Goal: Information Seeking & Learning: Compare options

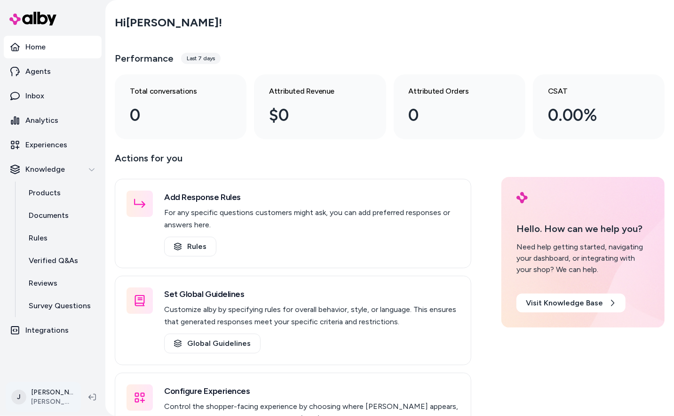
click at [39, 388] on html "Home Agents Inbox Analytics Experiences Knowledge Products Documents Rules Veri…" at bounding box center [337, 208] width 674 height 416
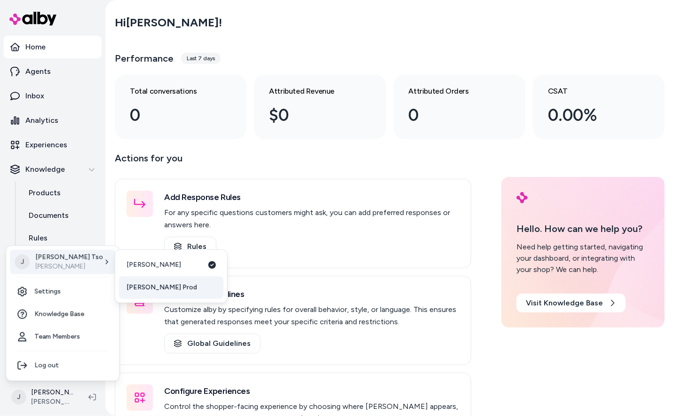
click at [159, 287] on link "[PERSON_NAME] Prod" at bounding box center [171, 287] width 104 height 23
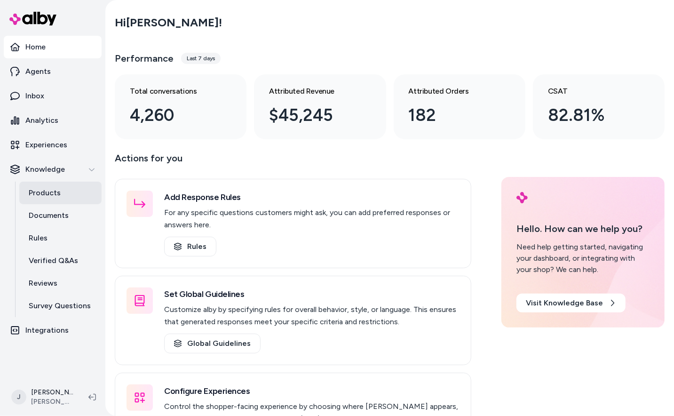
click at [69, 195] on link "Products" at bounding box center [60, 193] width 82 height 23
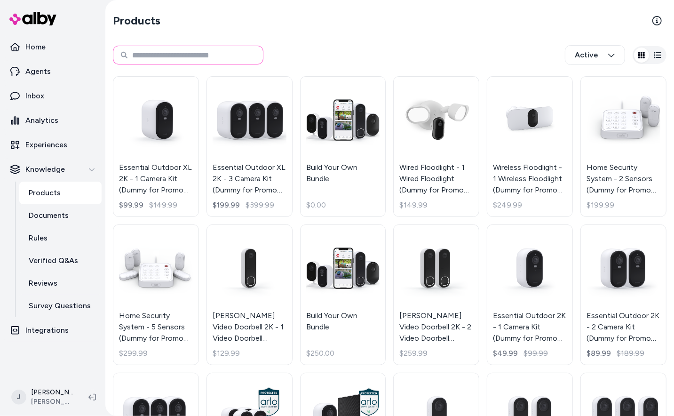
click at [182, 52] on input at bounding box center [188, 55] width 151 height 19
type input "****"
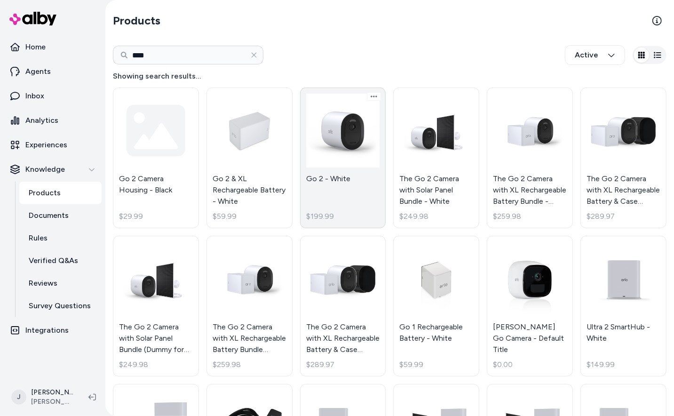
click at [332, 143] on link "Go 2 - White $199.99" at bounding box center [343, 157] width 86 height 141
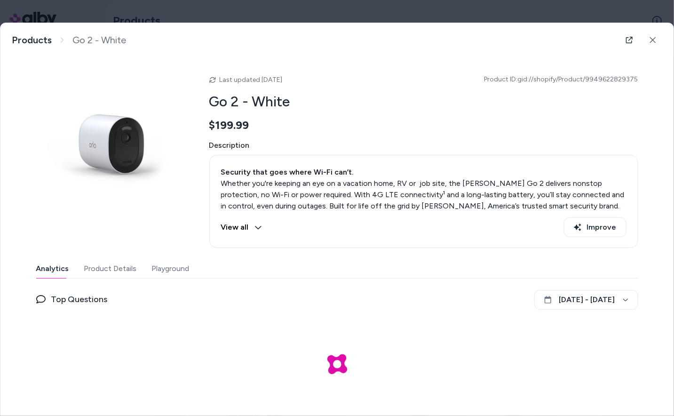
click at [100, 269] on button "Product Details" at bounding box center [110, 268] width 53 height 19
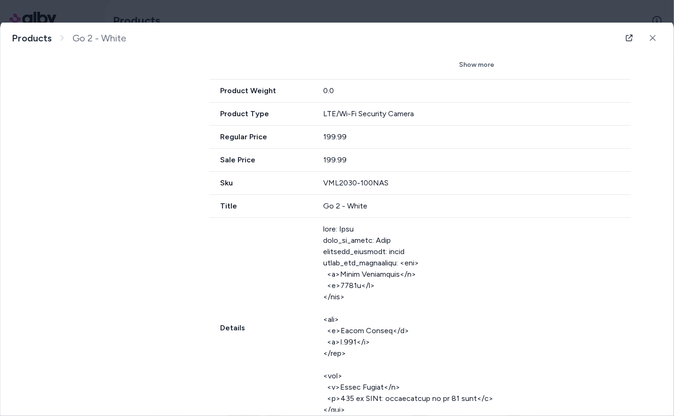
scroll to position [829, 0]
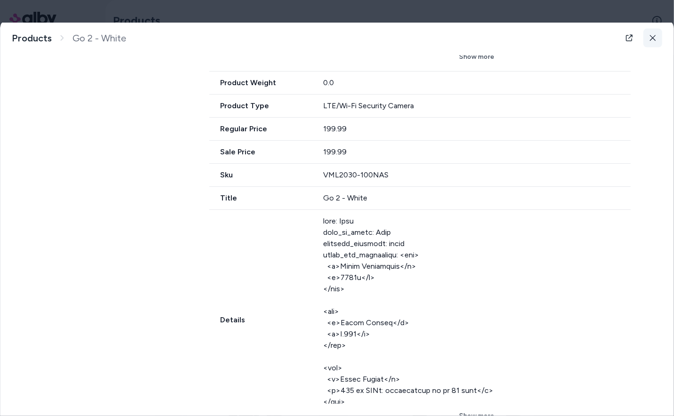
click at [653, 33] on button at bounding box center [652, 38] width 19 height 19
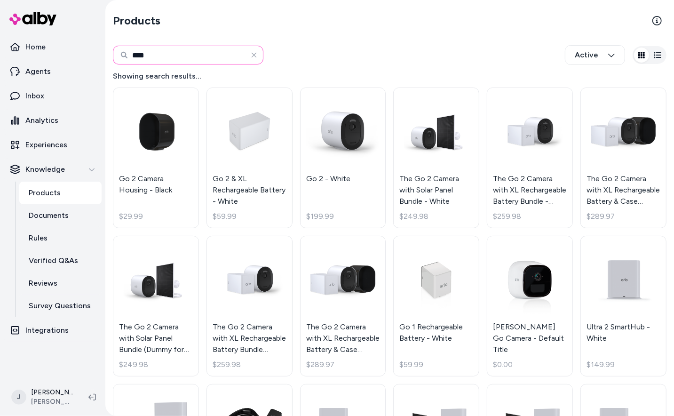
click at [166, 56] on input "****" at bounding box center [188, 55] width 151 height 19
type input "**********"
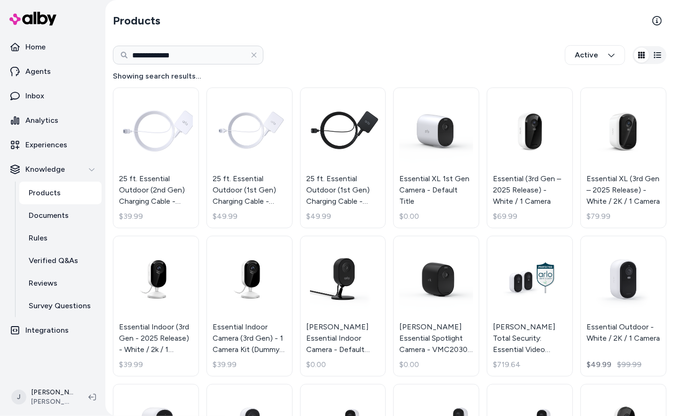
scroll to position [7, 0]
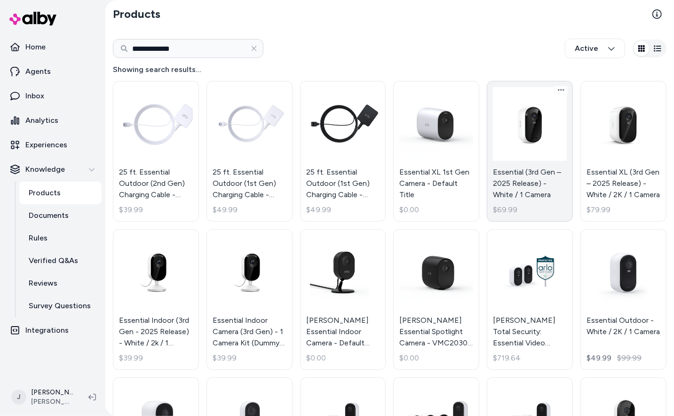
click at [505, 148] on link "Essential (3rd Gen – 2025 Release) - White / 1 Camera $69.99" at bounding box center [530, 151] width 86 height 141
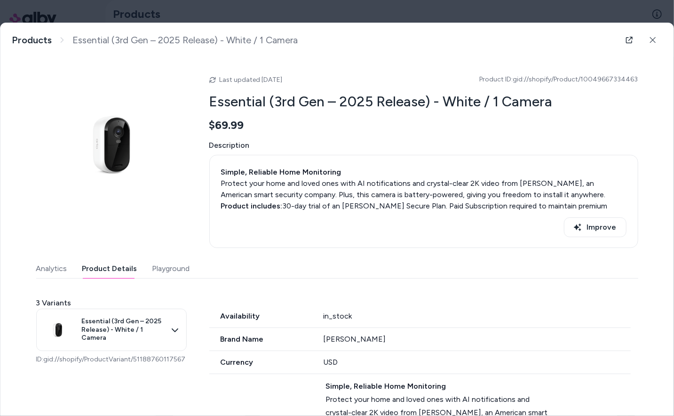
click at [103, 263] on button "Product Details" at bounding box center [109, 268] width 55 height 19
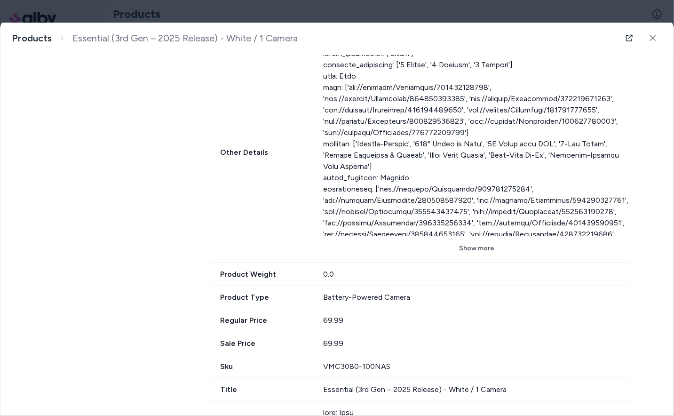
scroll to position [664, 0]
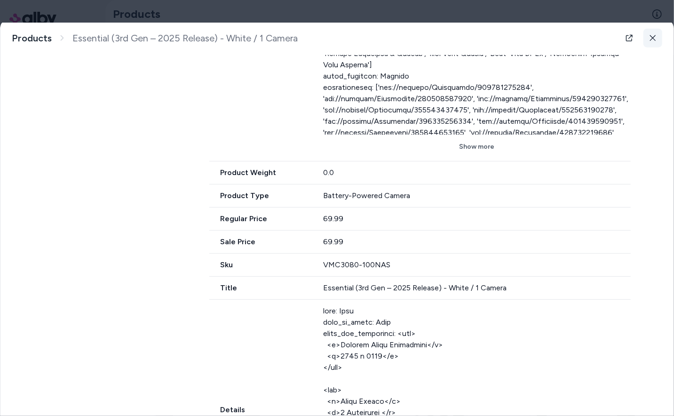
click at [653, 37] on icon at bounding box center [653, 38] width 6 height 6
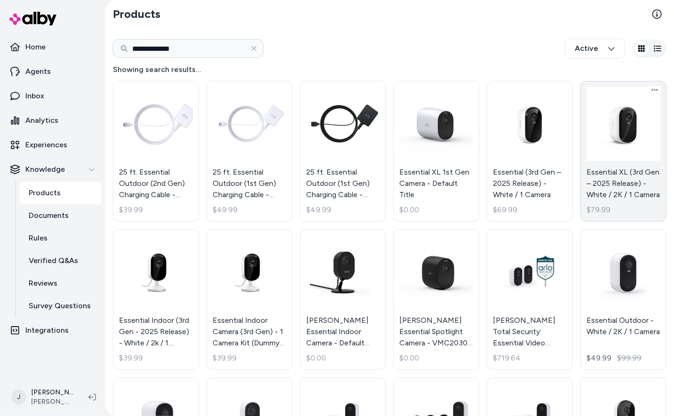
click at [628, 173] on link "Essential XL (3rd Gen – 2025 Release) - White / 2K / 1 Camera $79.99" at bounding box center [623, 151] width 86 height 141
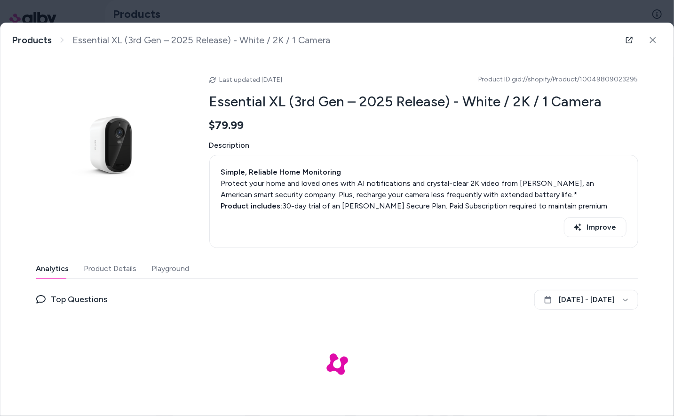
click at [96, 274] on button "Product Details" at bounding box center [110, 268] width 53 height 19
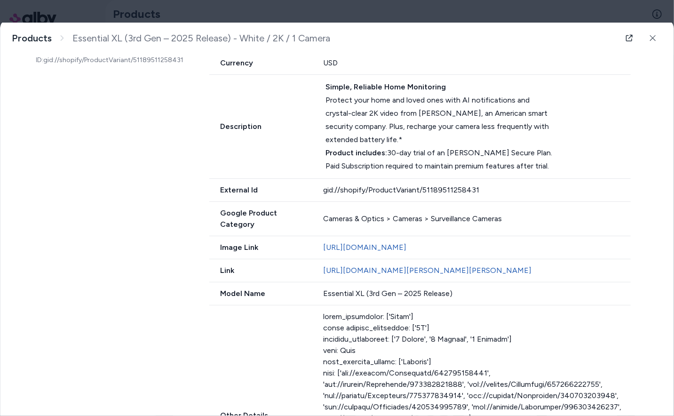
scroll to position [302, 0]
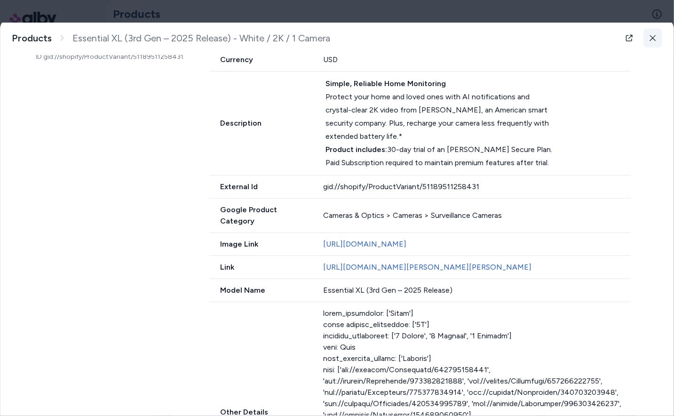
click at [658, 42] on button at bounding box center [652, 38] width 19 height 19
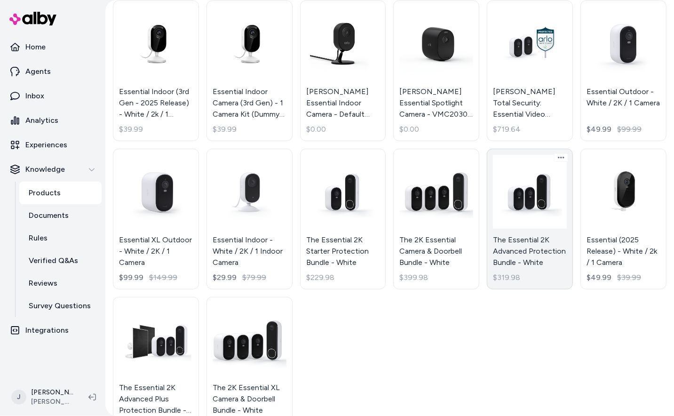
scroll to position [246, 0]
